Goal: Task Accomplishment & Management: Use online tool/utility

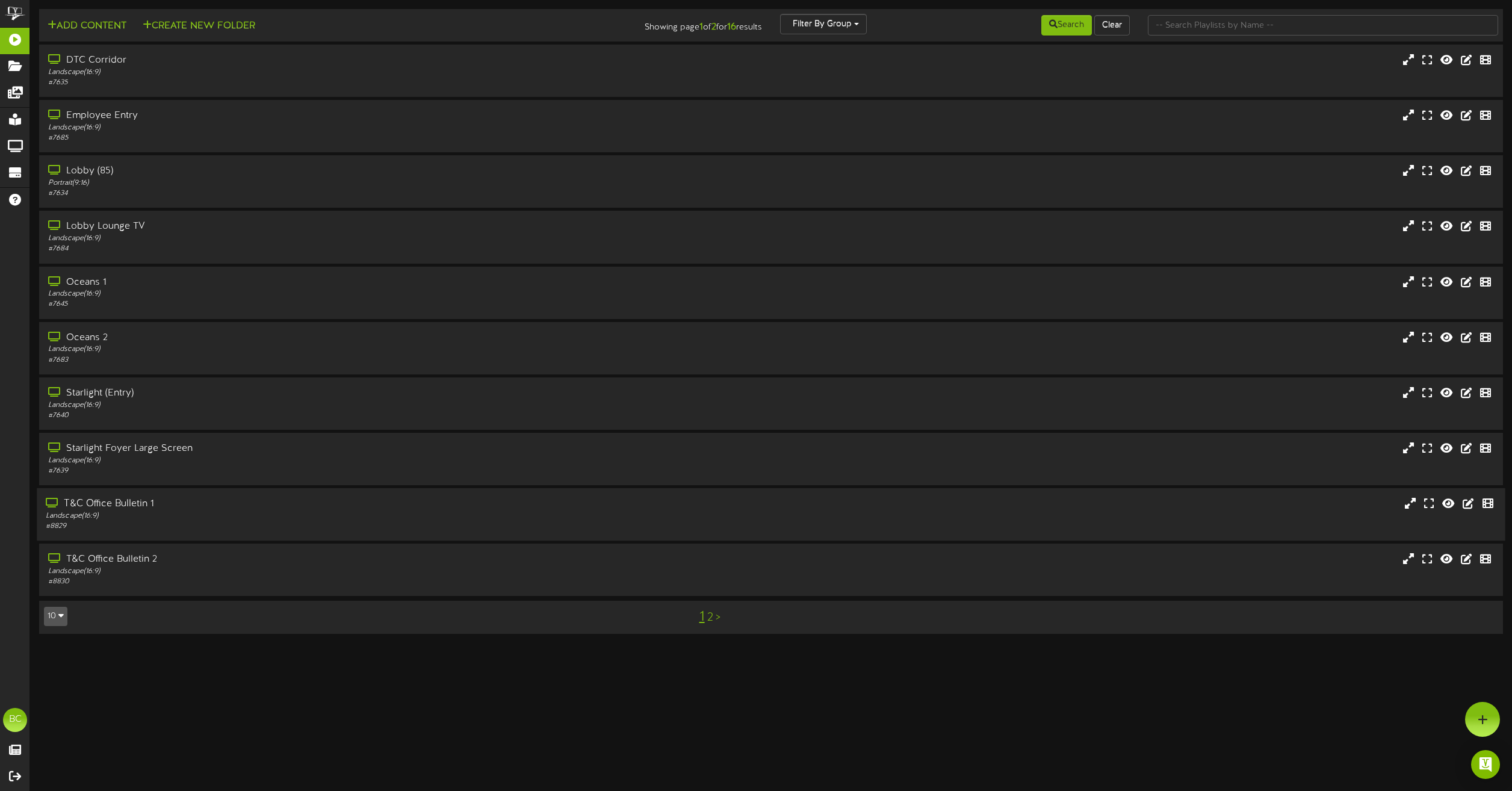
click at [114, 513] on div "Landscape ( 16:9 )" at bounding box center [342, 515] width 594 height 10
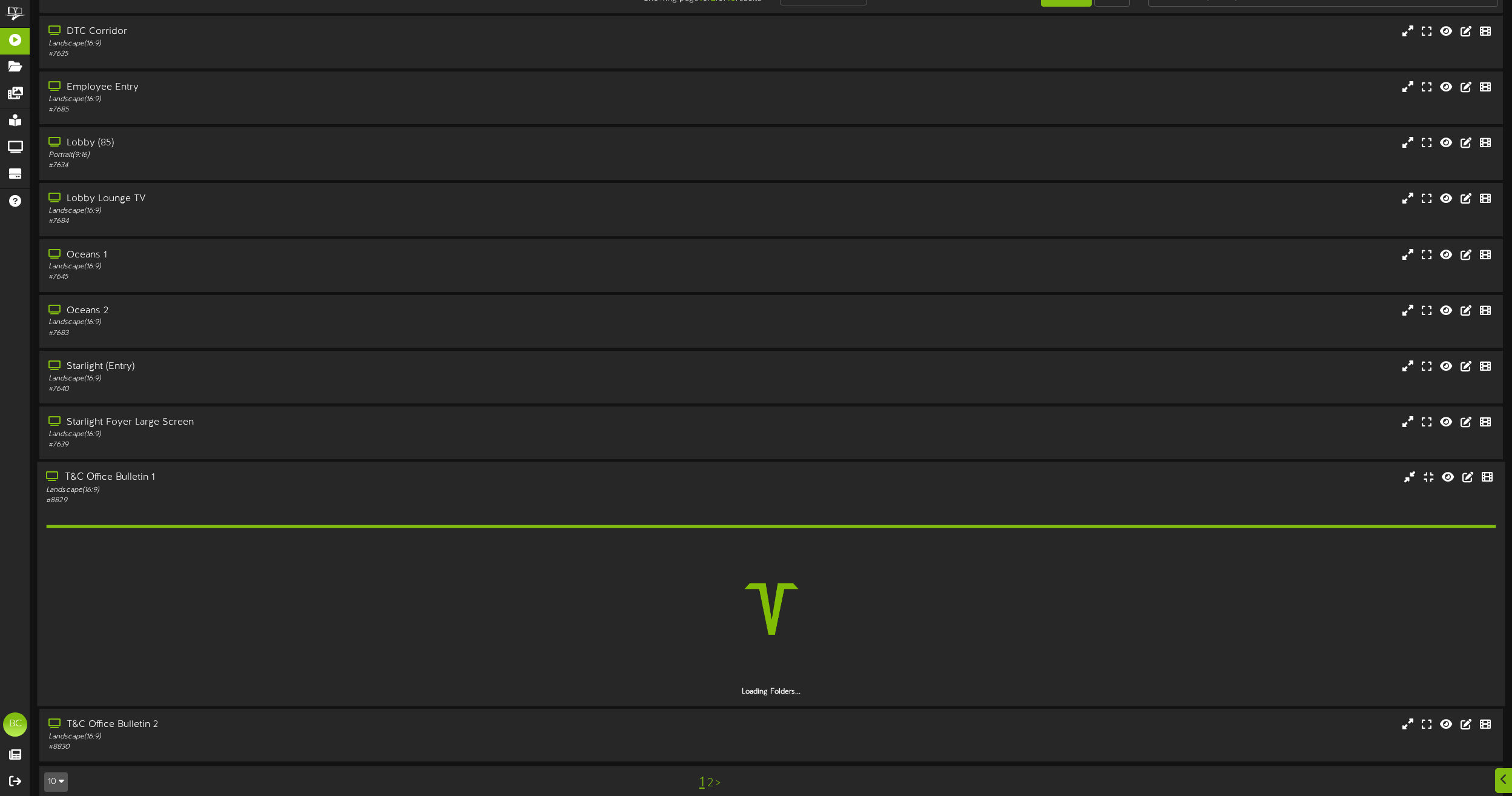
scroll to position [44, 0]
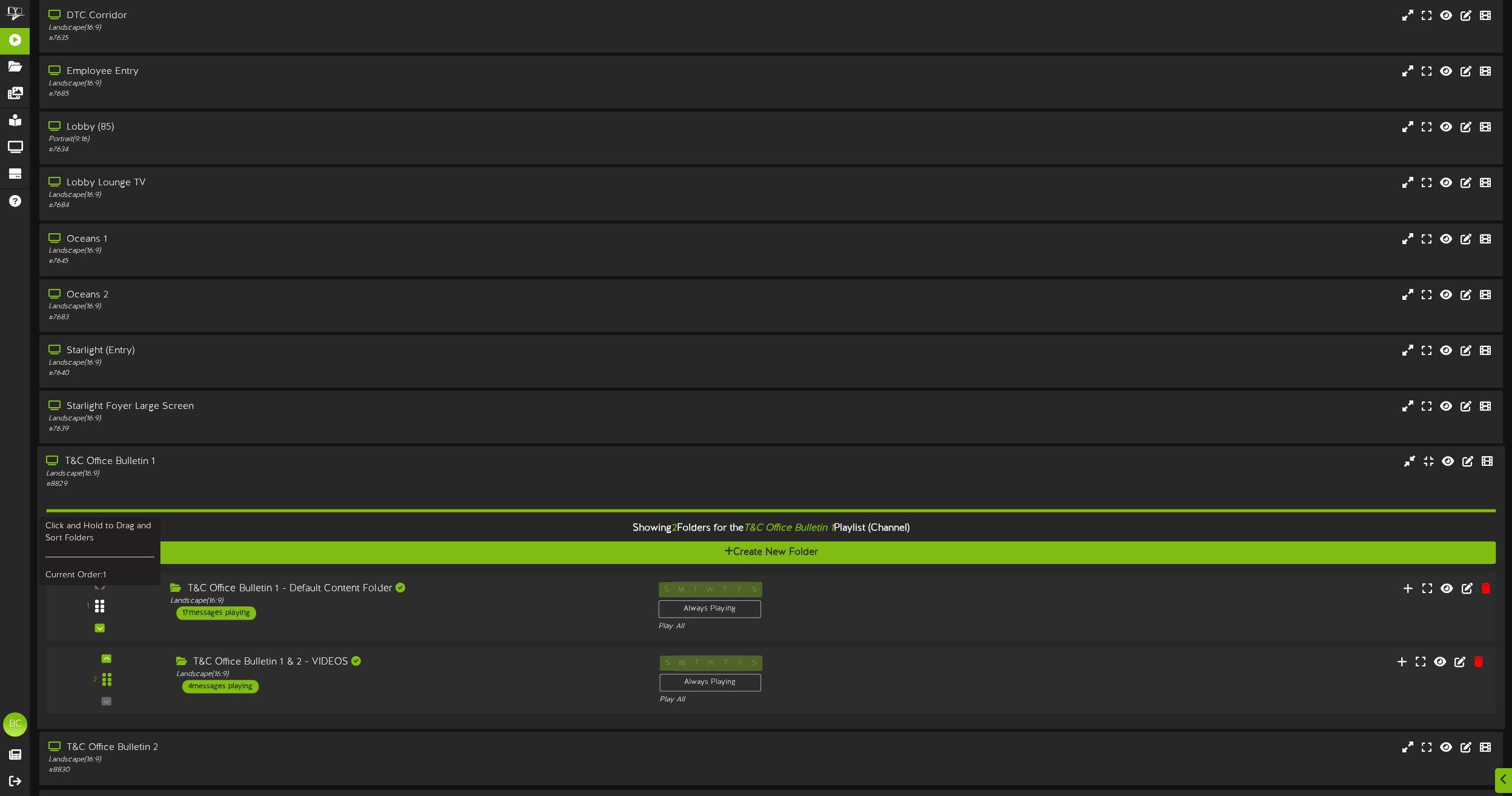
click at [106, 601] on div at bounding box center [99, 607] width 28 height 31
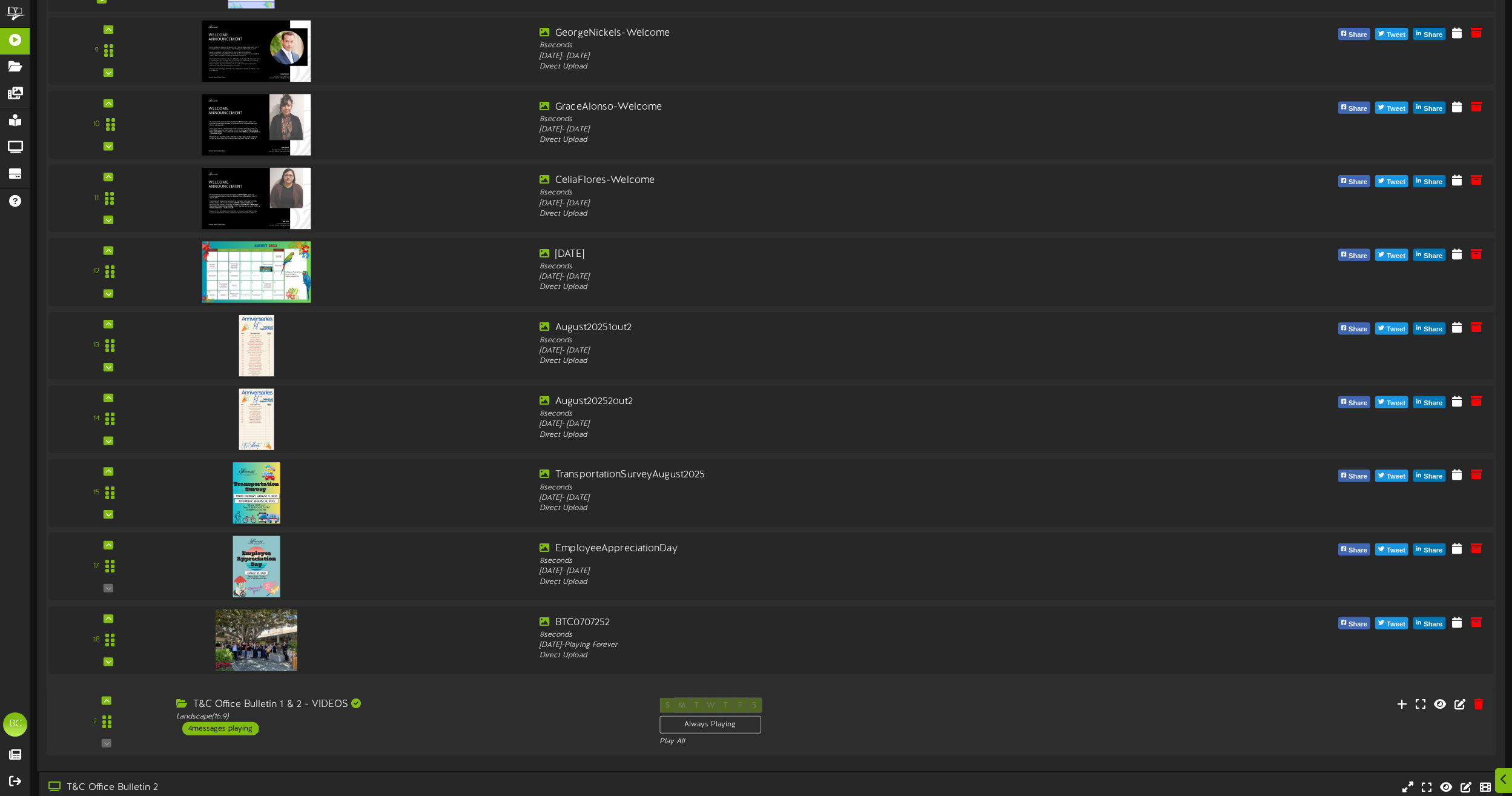
scroll to position [1317, 0]
click at [1468, 474] on icon at bounding box center [1464, 473] width 12 height 14
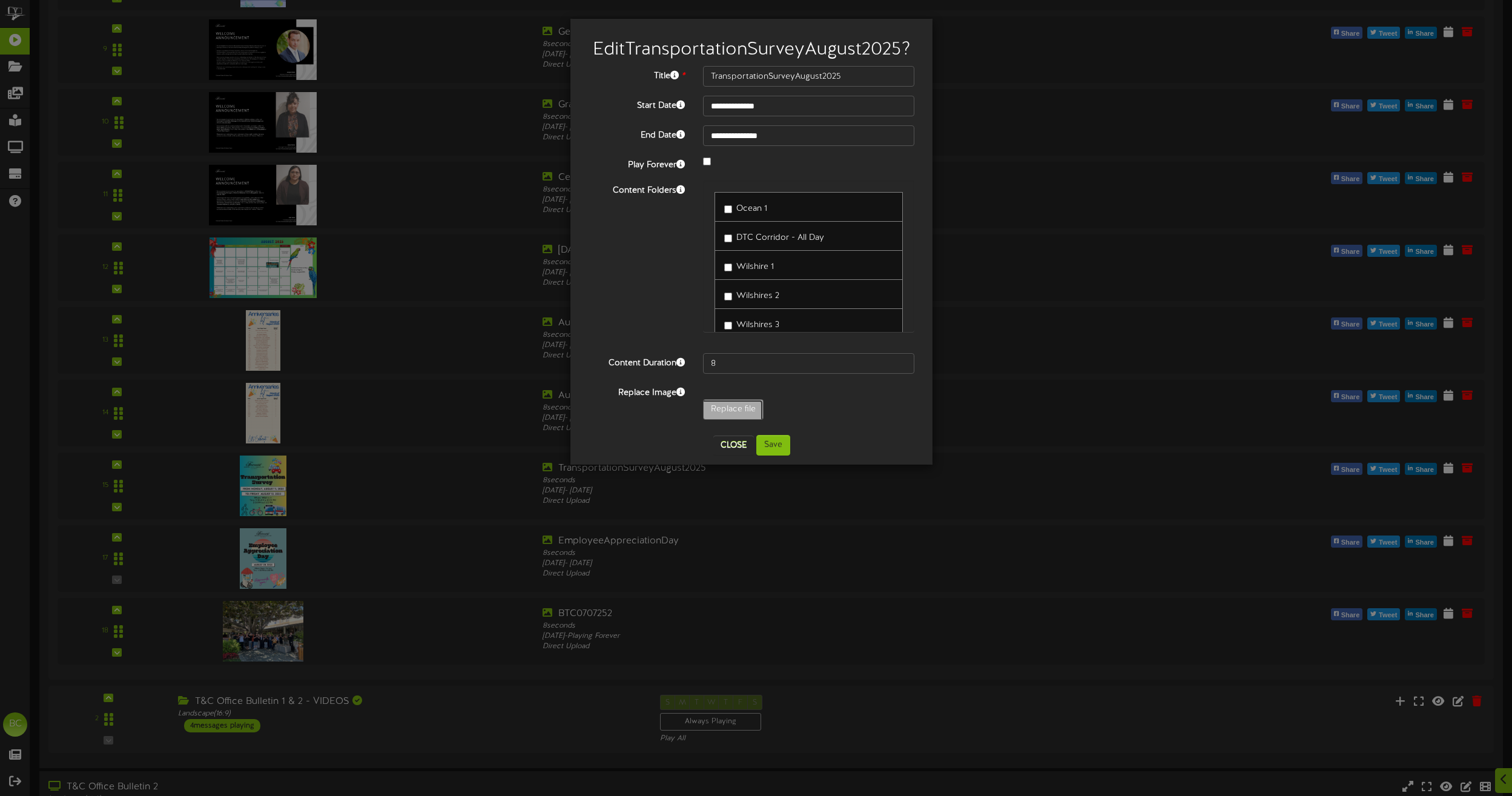
click at [734, 408] on input "Replace file" at bounding box center [104, 443] width 1318 height 87
type input "**********"
type input "CopyofBrightGreenYellowShapesColorfulgeometricTeacherAppreciationEducationFlyer2"
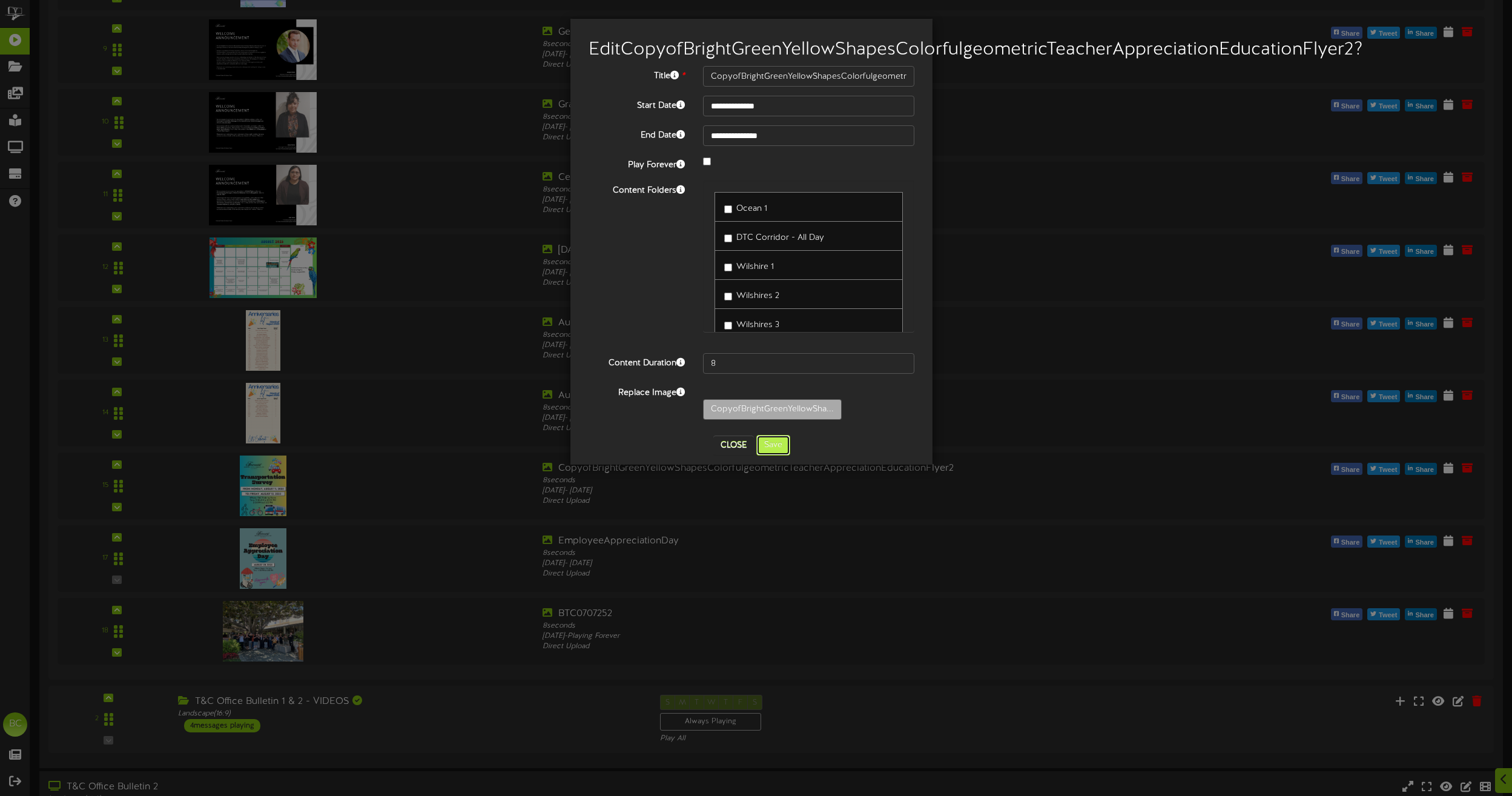
click at [768, 455] on button "Save" at bounding box center [773, 445] width 34 height 21
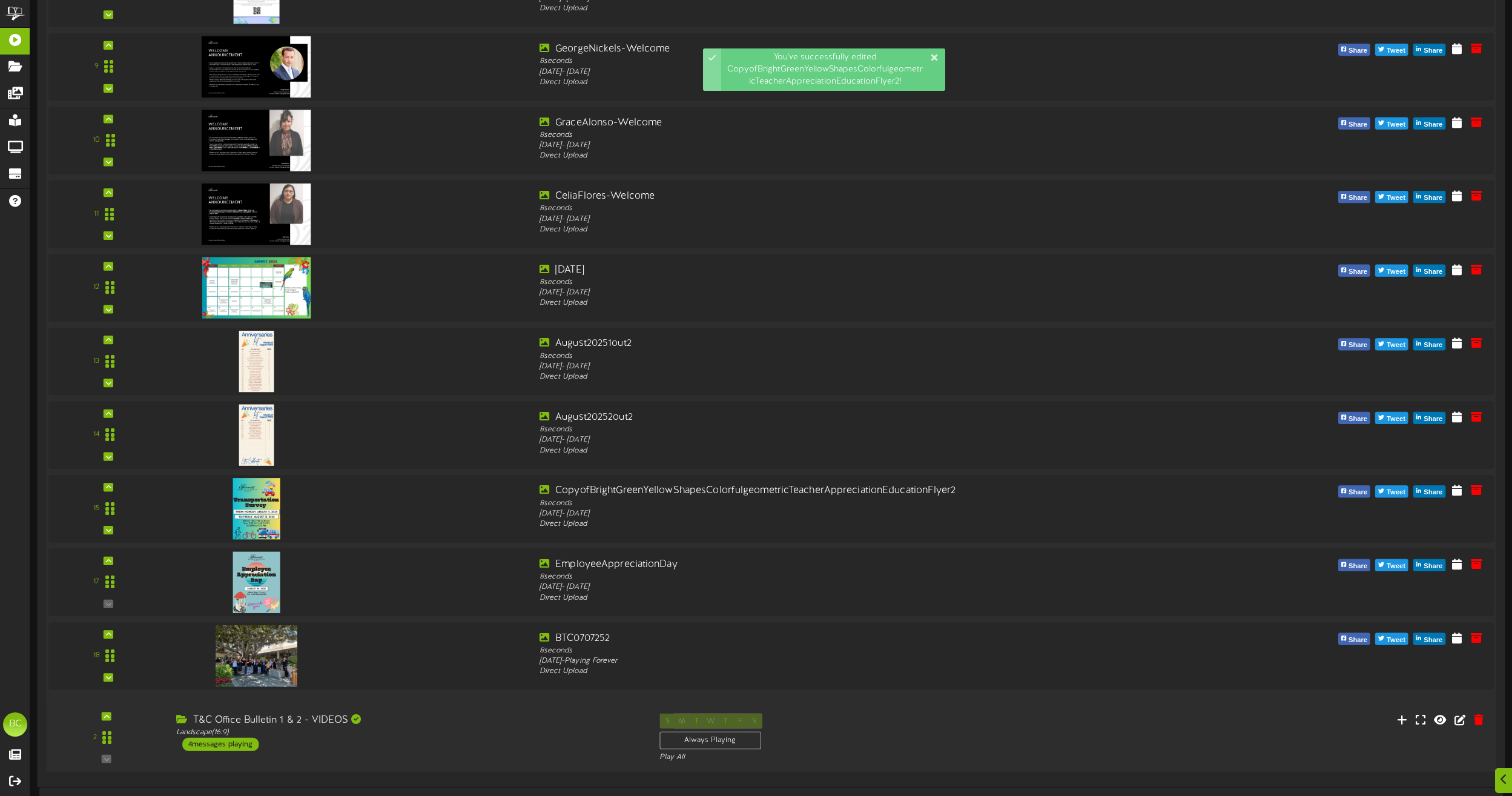
scroll to position [1394, 0]
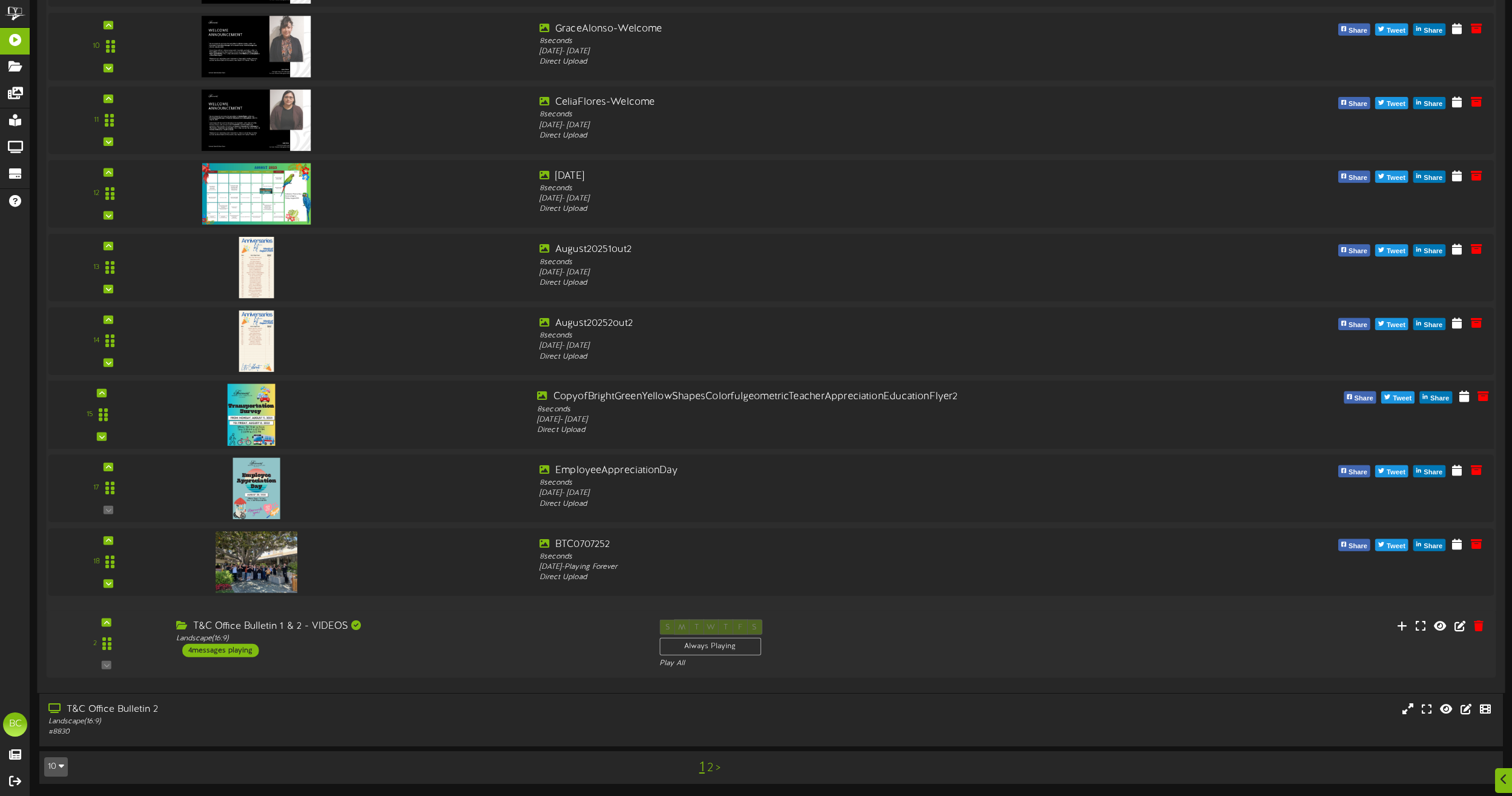
click at [264, 422] on img at bounding box center [251, 414] width 48 height 62
